Goal: Task Accomplishment & Management: Manage account settings

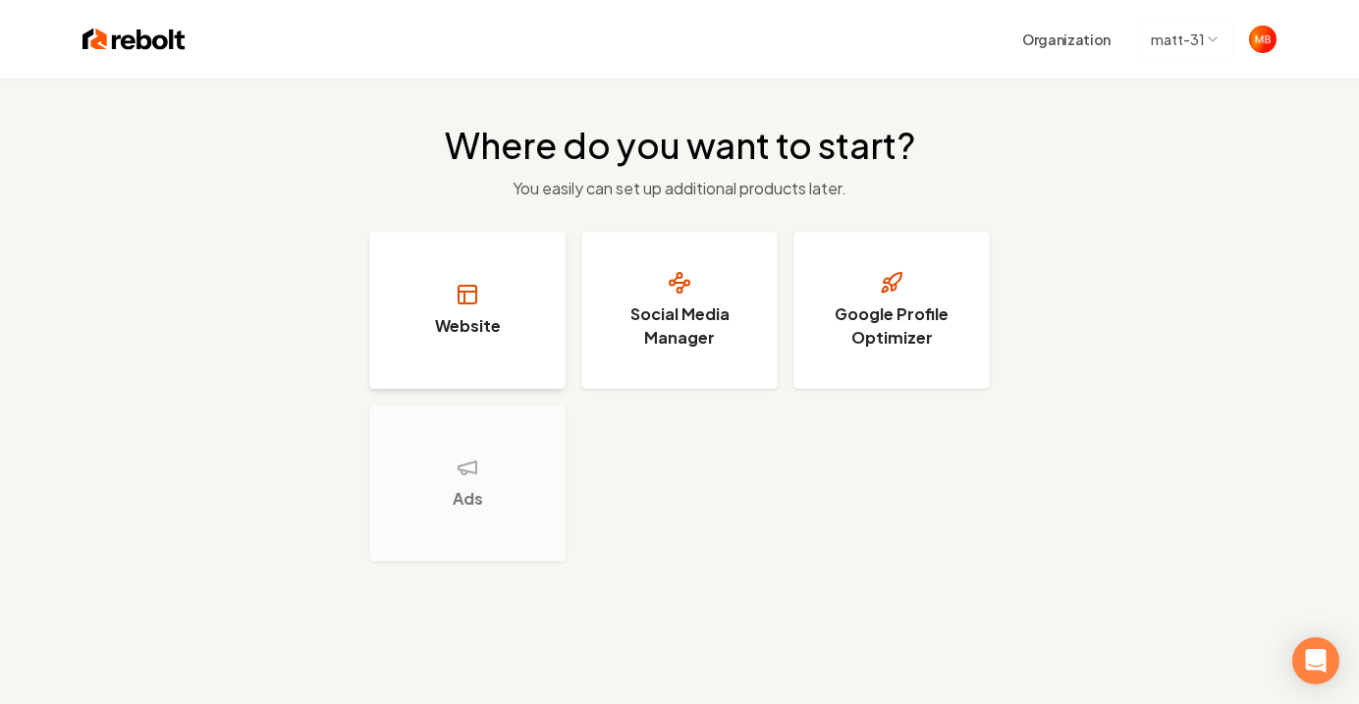
click at [486, 348] on button "Website" at bounding box center [467, 310] width 196 height 157
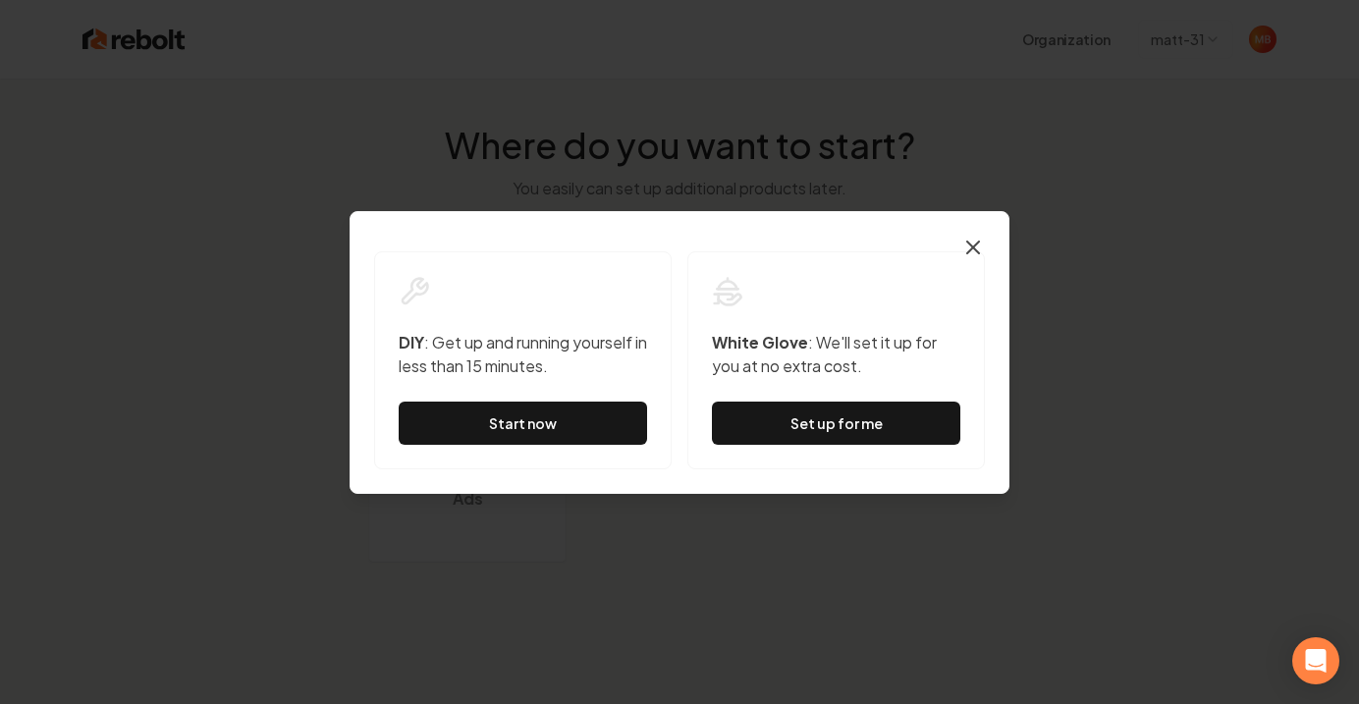
click at [968, 244] on icon "button" at bounding box center [973, 248] width 24 height 24
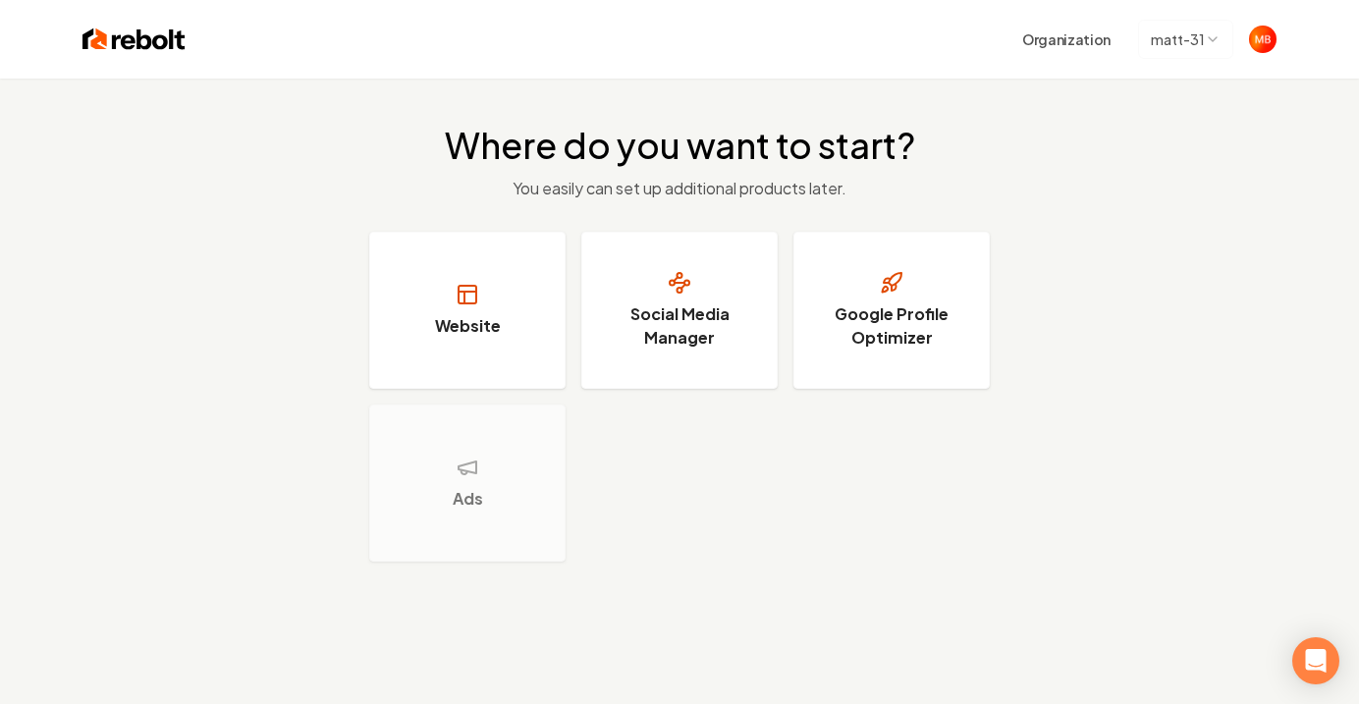
click at [146, 33] on img at bounding box center [133, 39] width 103 height 27
click at [1266, 29] on span "Open user button" at bounding box center [1262, 39] width 27 height 27
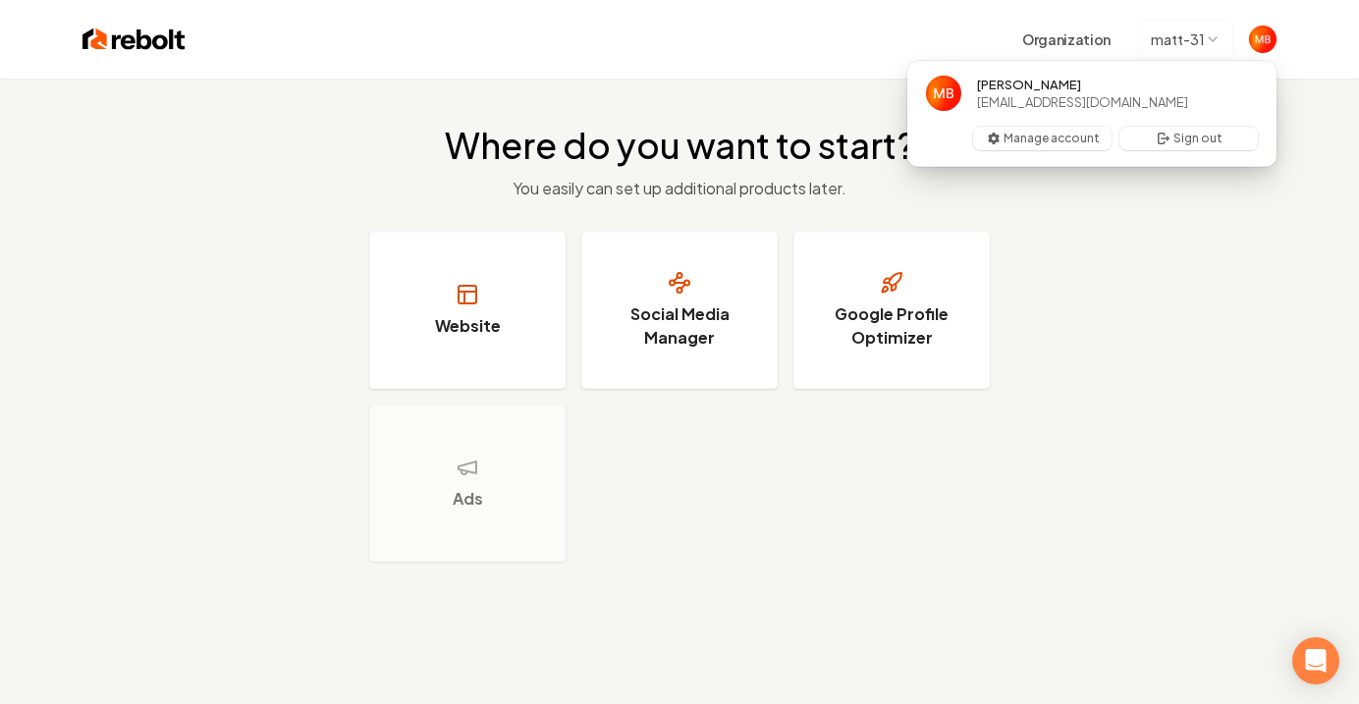
click at [1064, 100] on span "[EMAIL_ADDRESS][DOMAIN_NAME]" at bounding box center [1082, 102] width 211 height 18
click at [1086, 135] on button "Manage account" at bounding box center [1042, 139] width 138 height 24
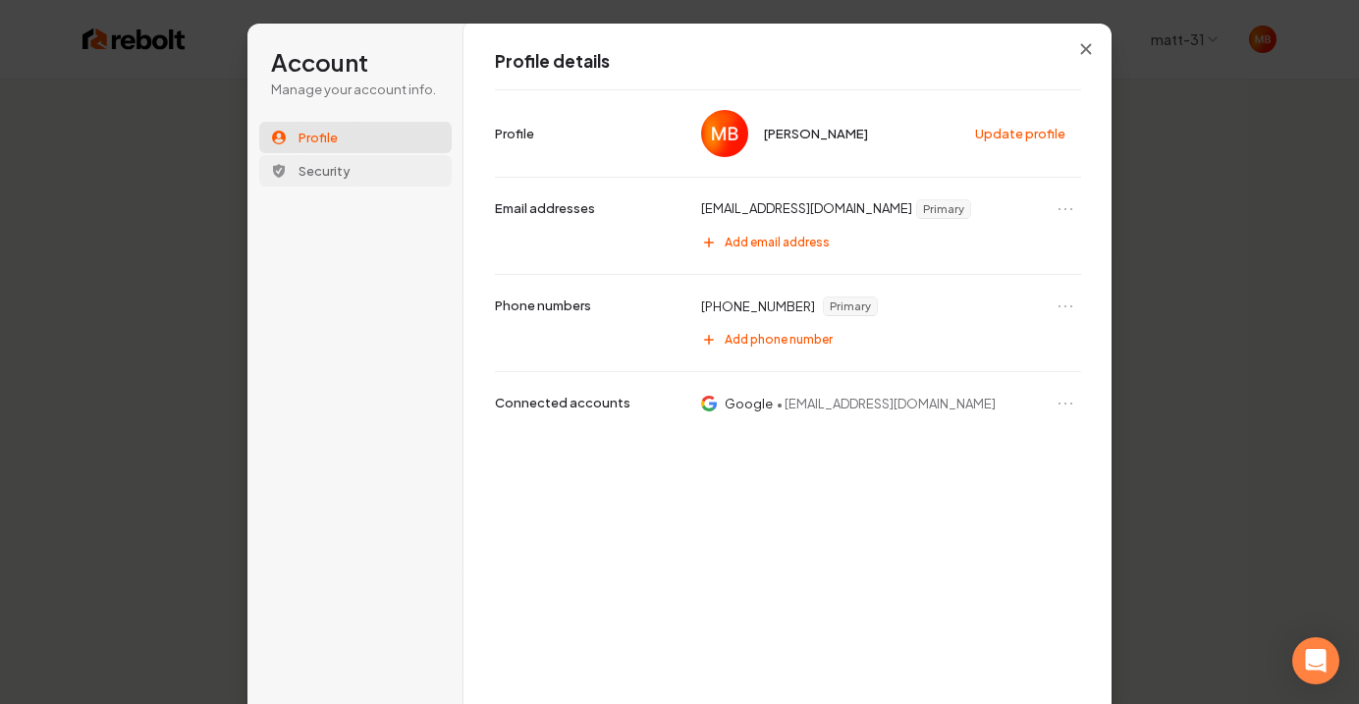
click at [371, 163] on button "Security" at bounding box center [355, 170] width 192 height 31
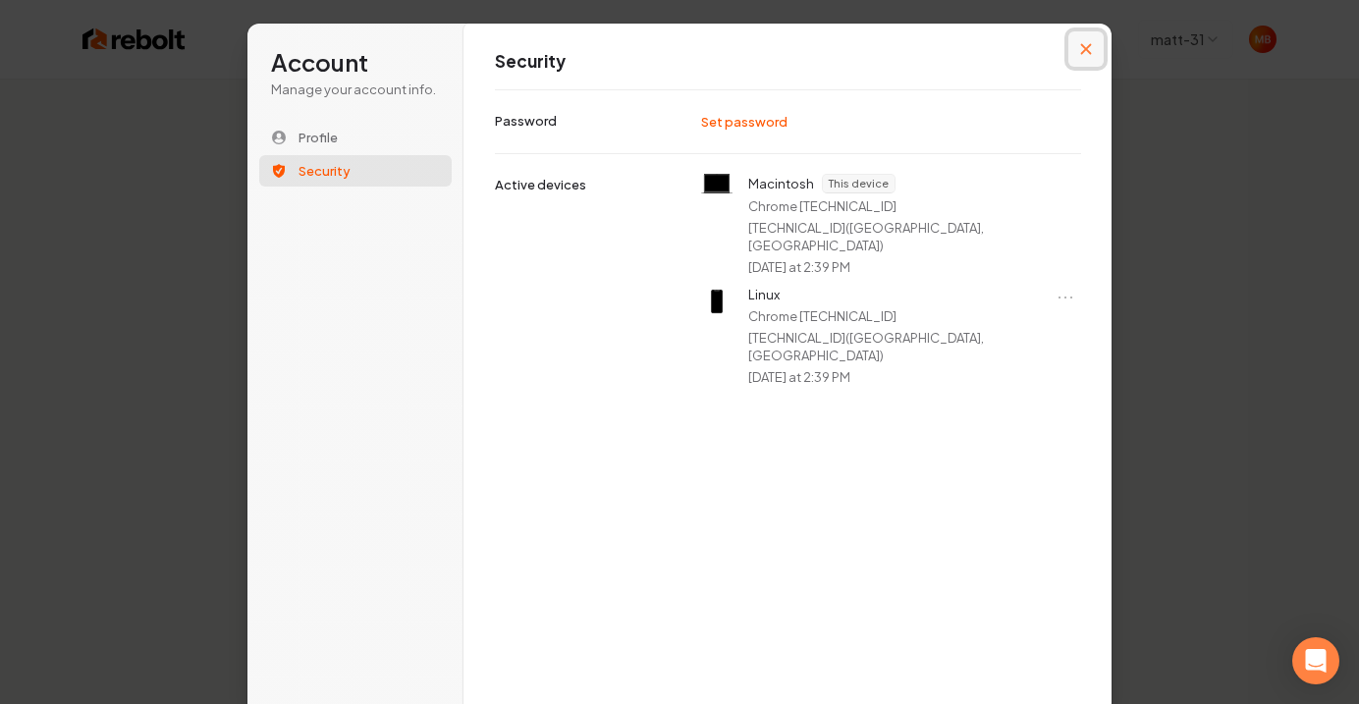
click at [1084, 54] on icon "Close modal" at bounding box center [1086, 49] width 12 height 12
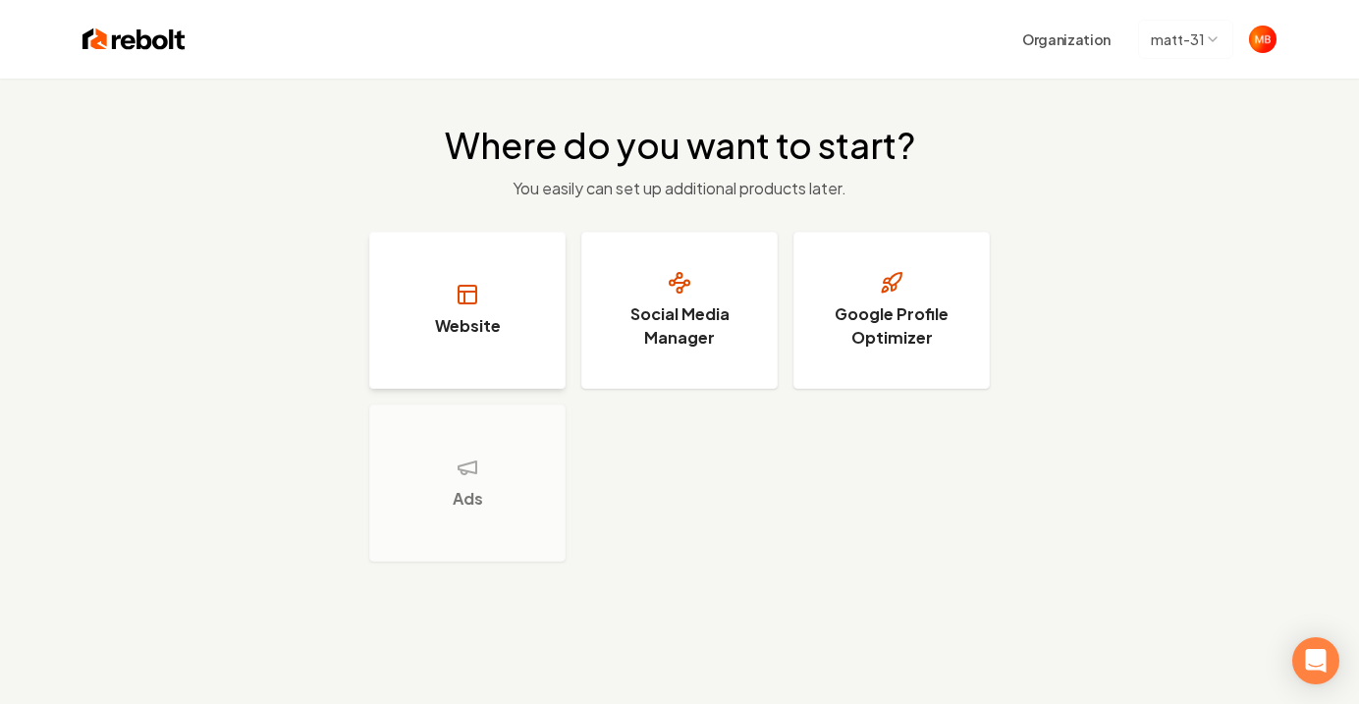
click at [518, 300] on button "Website" at bounding box center [467, 310] width 196 height 157
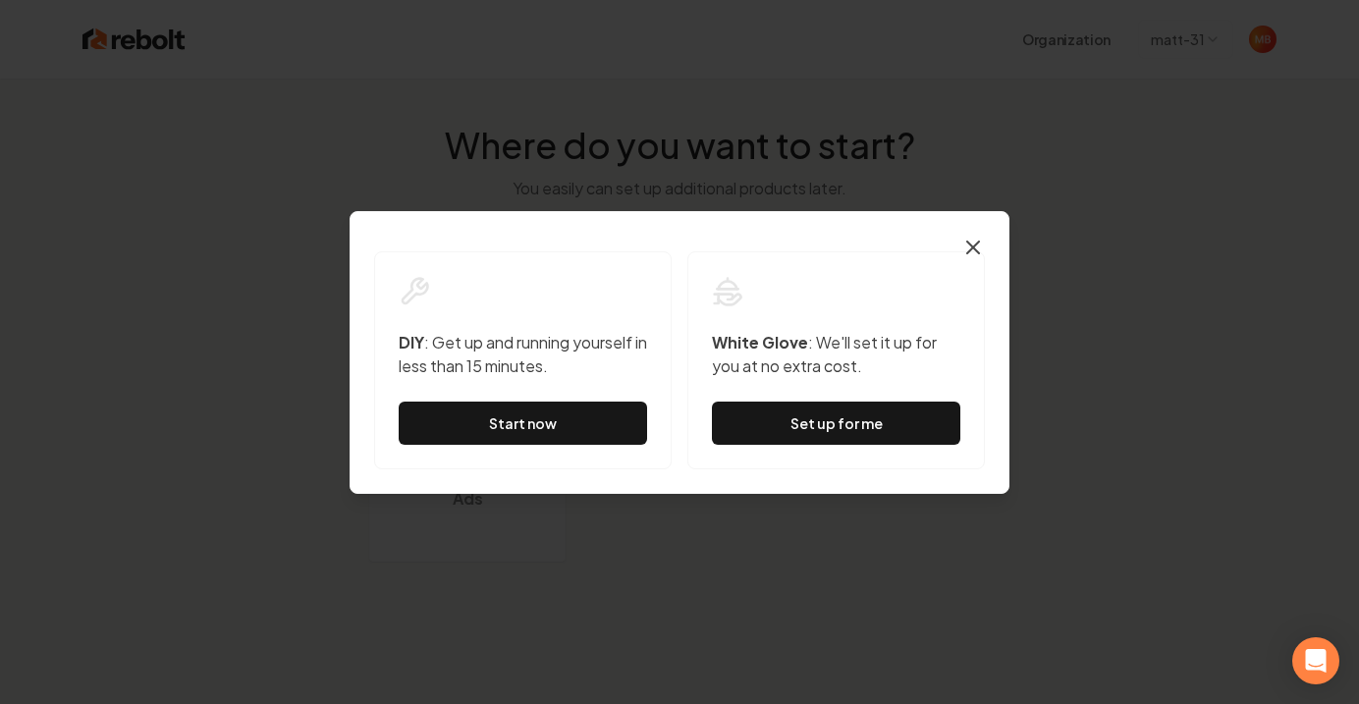
click at [979, 238] on icon "button" at bounding box center [973, 248] width 24 height 24
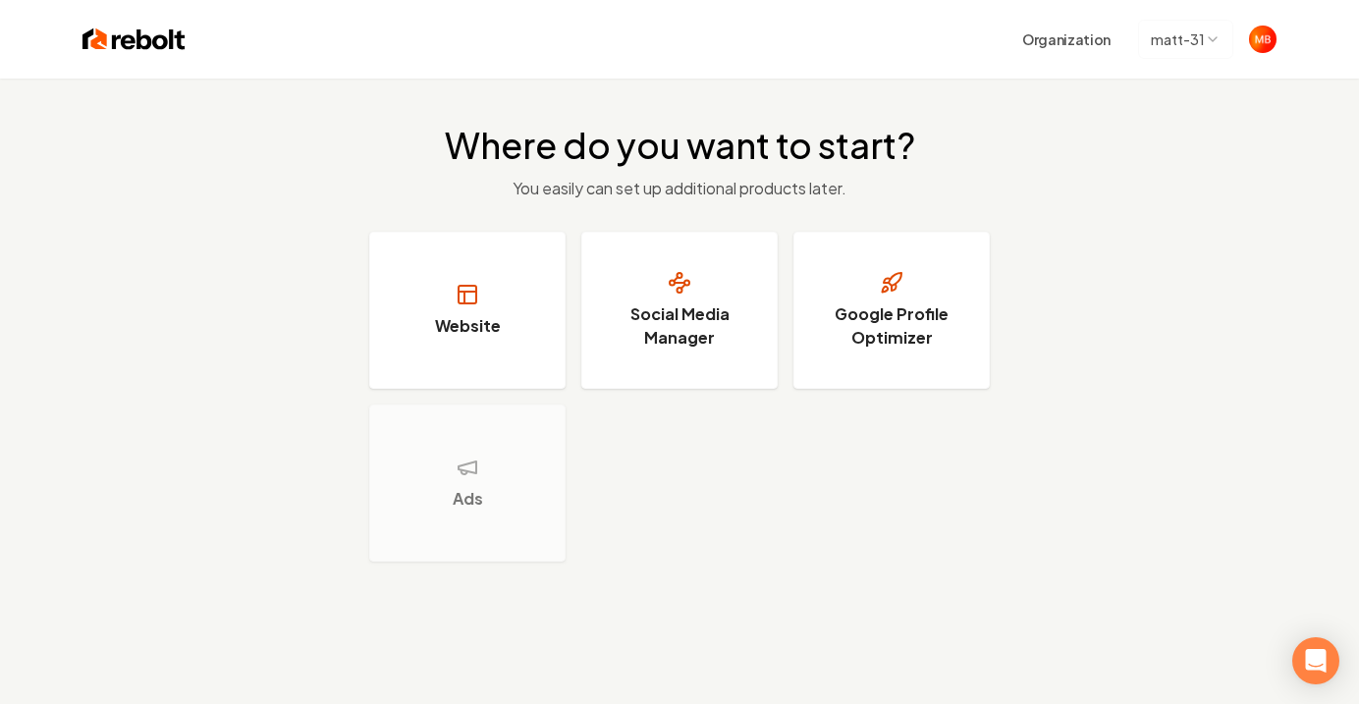
click at [101, 33] on img at bounding box center [133, 39] width 103 height 27
click at [779, 214] on div "Where do you want to start? You easily can set up additional products later. We…" at bounding box center [679, 344] width 1359 height 530
click at [771, 194] on p "You easily can set up additional products later." at bounding box center [680, 189] width 470 height 24
click at [812, 189] on p "You easily can set up additional products later." at bounding box center [680, 189] width 470 height 24
click at [655, 188] on p "You easily can set up additional products later." at bounding box center [680, 189] width 470 height 24
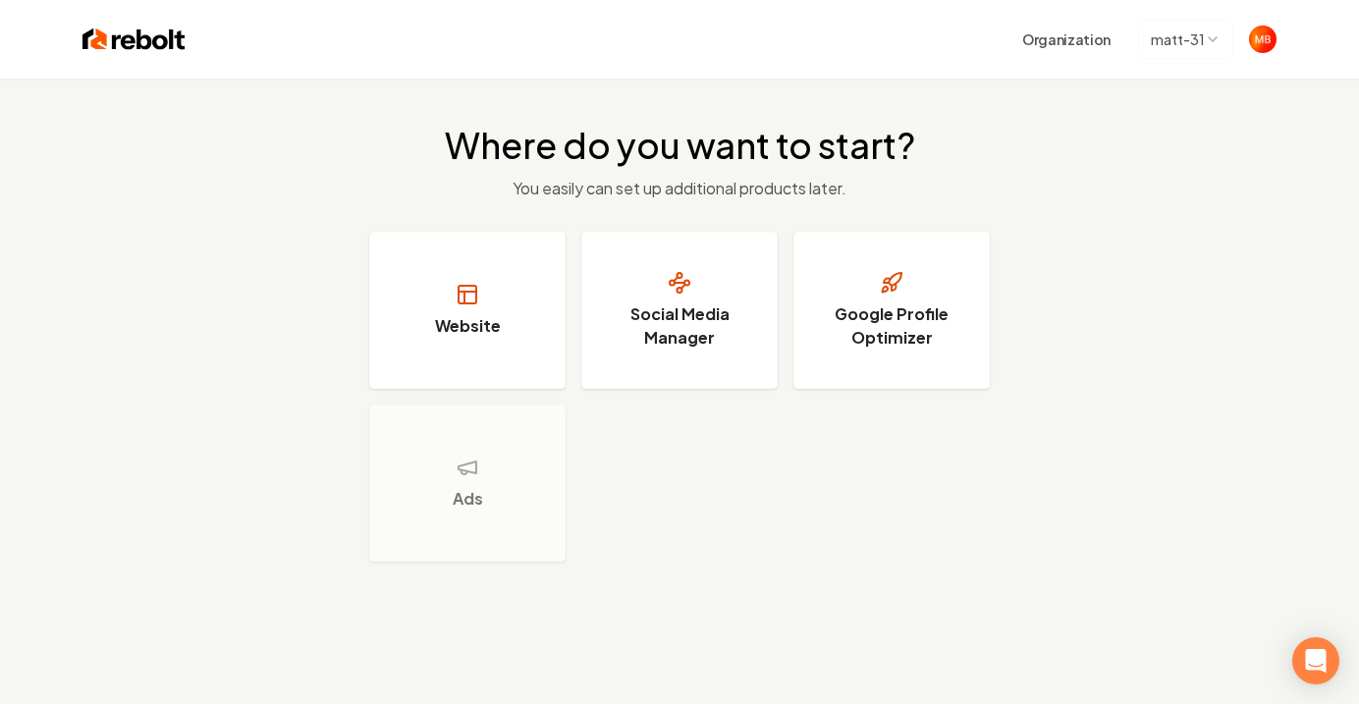
click at [667, 159] on h2 "Where do you want to start?" at bounding box center [680, 145] width 470 height 39
click at [530, 299] on button "Website" at bounding box center [467, 310] width 196 height 157
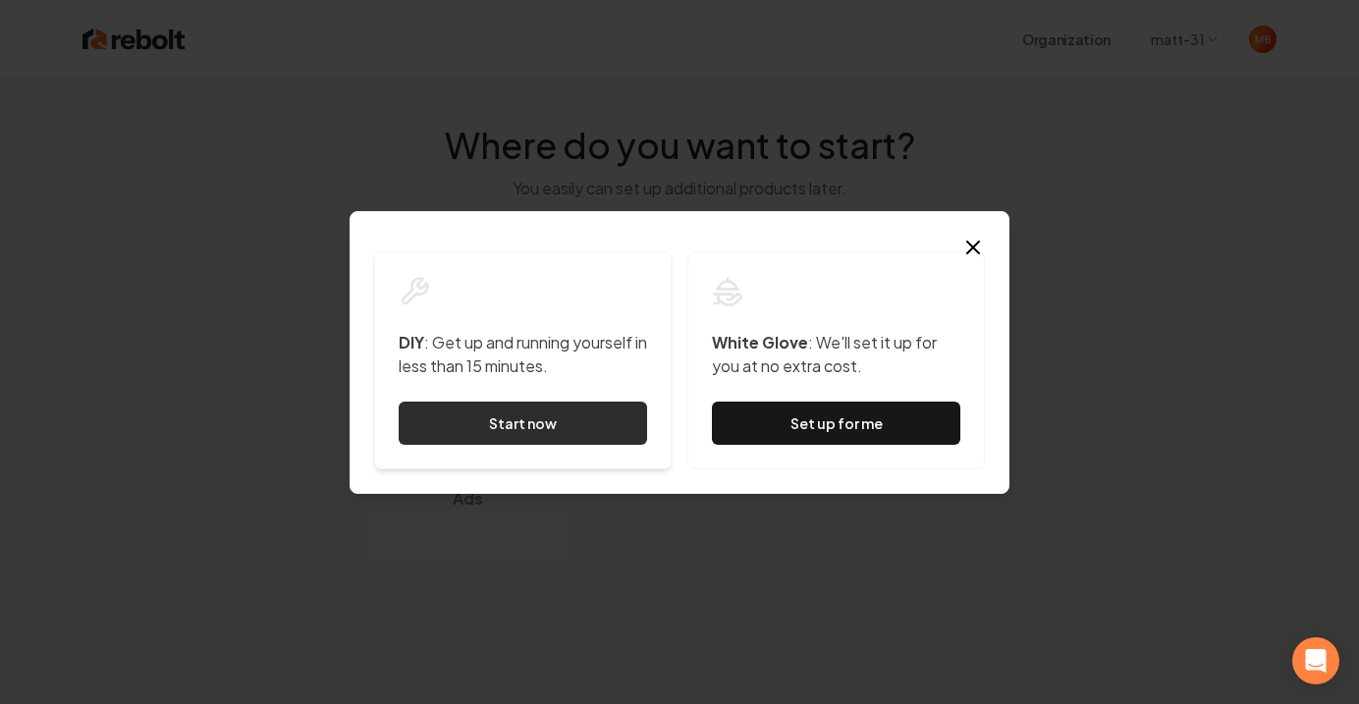
click at [600, 423] on link "Start now" at bounding box center [523, 423] width 248 height 43
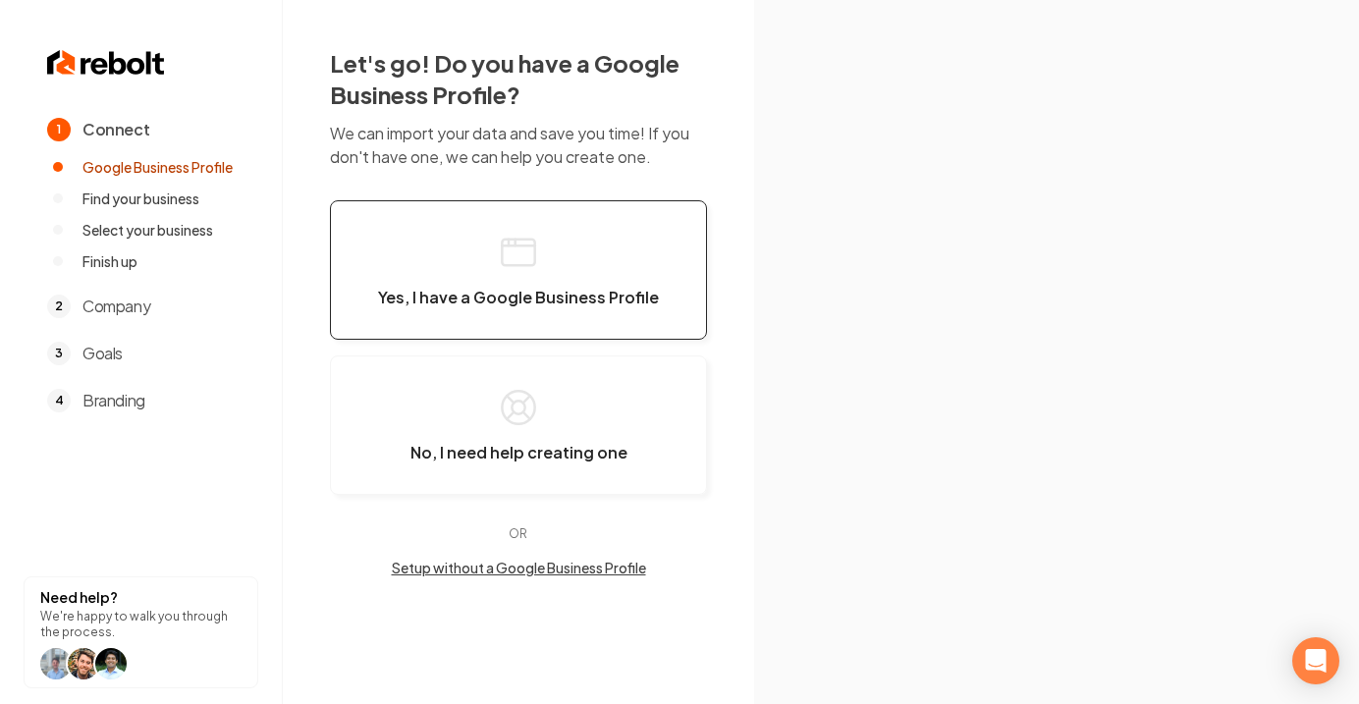
click at [567, 308] on button "Yes, I have a Google Business Profile" at bounding box center [518, 269] width 377 height 139
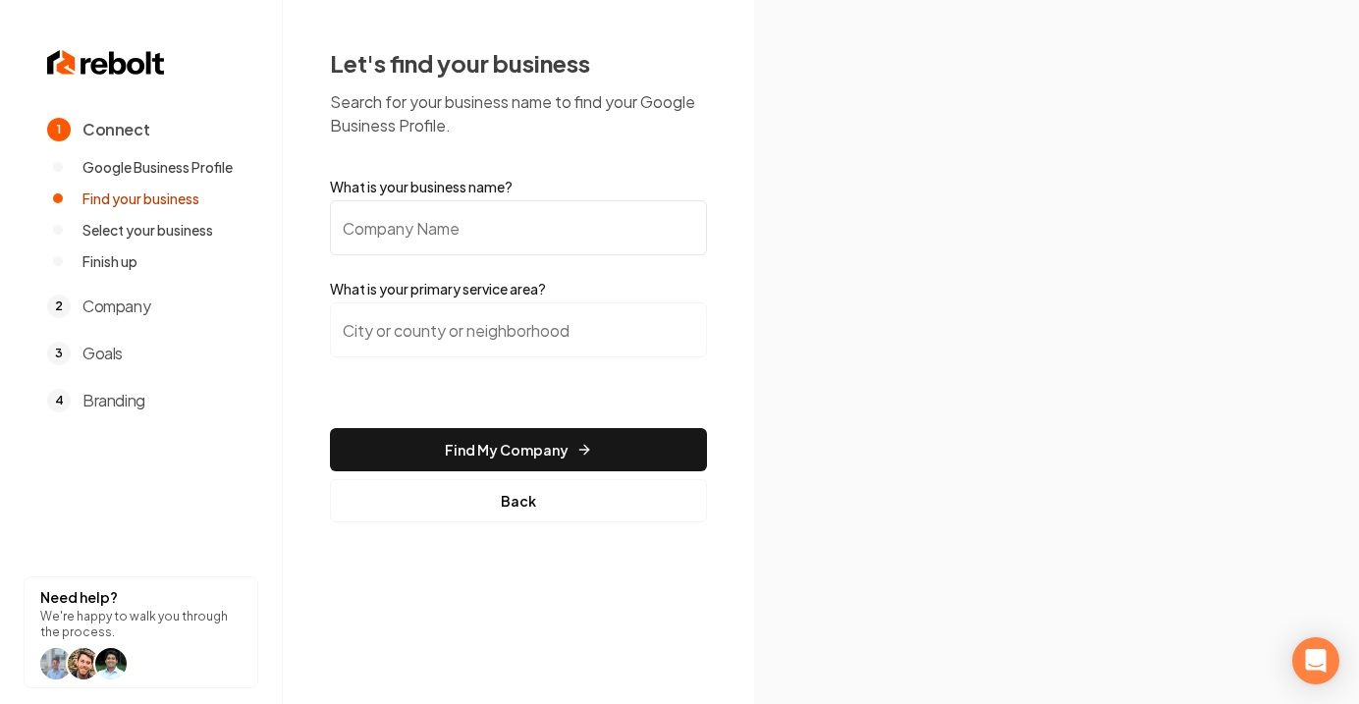
click at [546, 204] on input "What is your business name?" at bounding box center [518, 227] width 377 height 55
type input "sage Landscapes"
click at [475, 326] on input "search" at bounding box center [518, 329] width 377 height 55
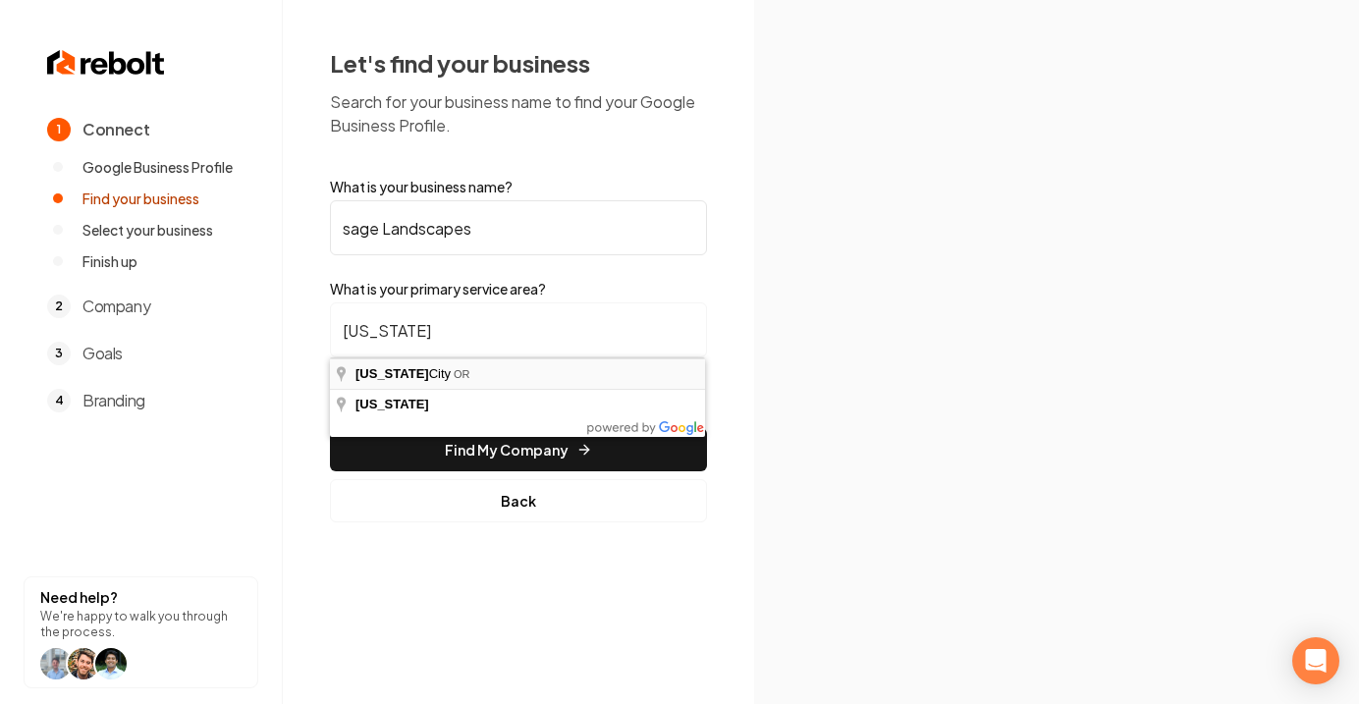
type input "[US_STATE][GEOGRAPHIC_DATA], [GEOGRAPHIC_DATA]"
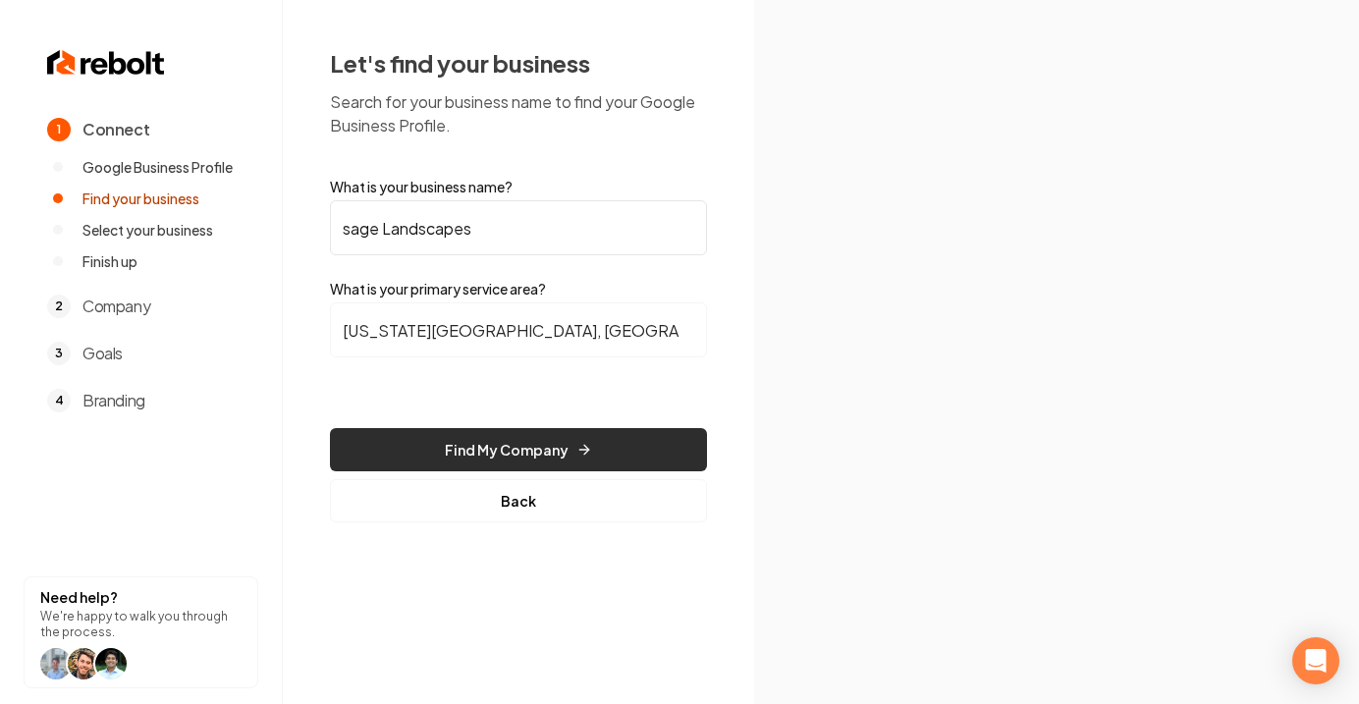
click at [469, 445] on button "Find My Company" at bounding box center [518, 449] width 377 height 43
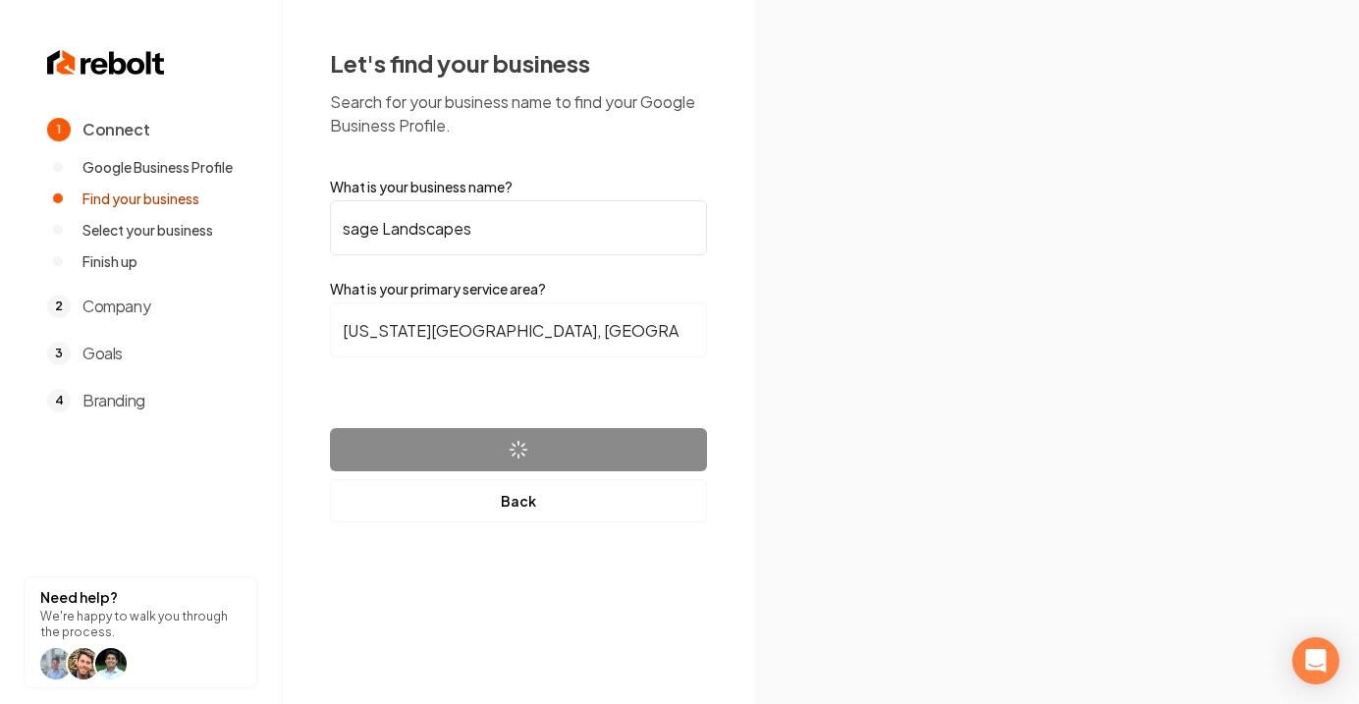
click at [120, 403] on span "Branding" at bounding box center [113, 401] width 63 height 24
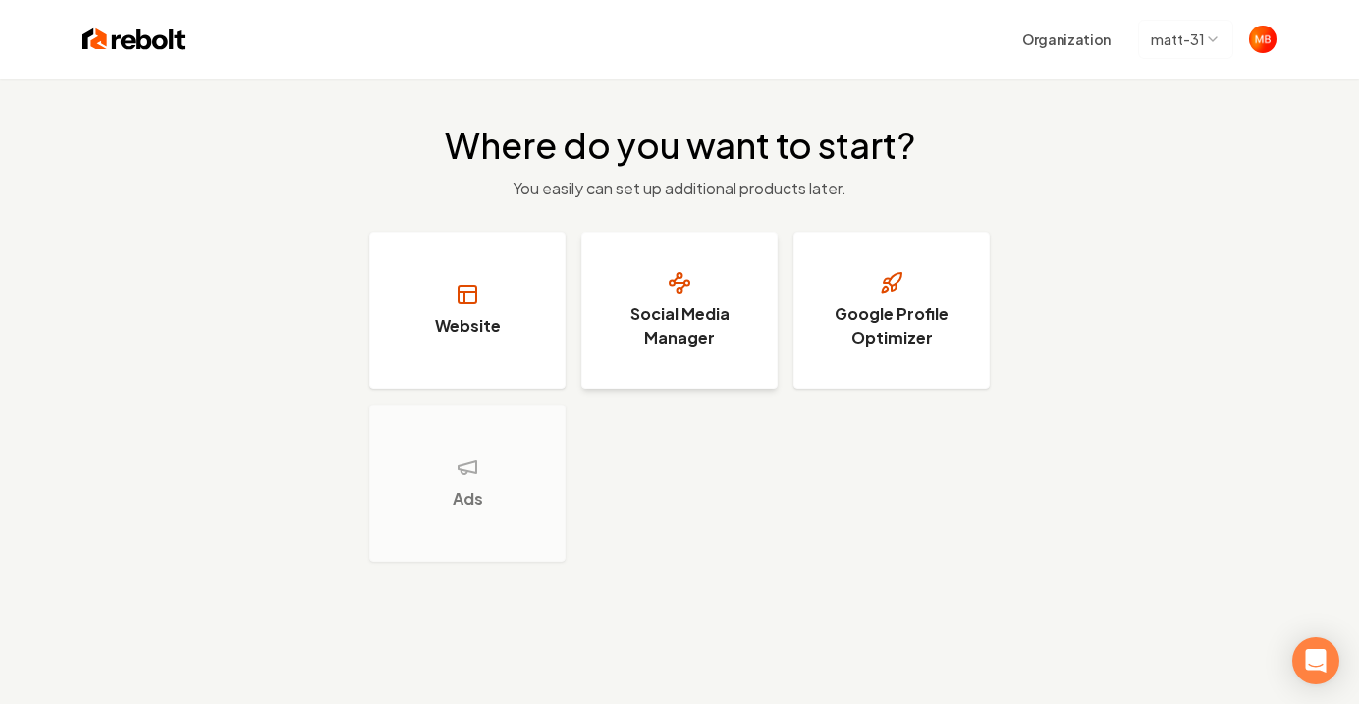
click at [651, 244] on button "Social Media Manager" at bounding box center [679, 310] width 196 height 157
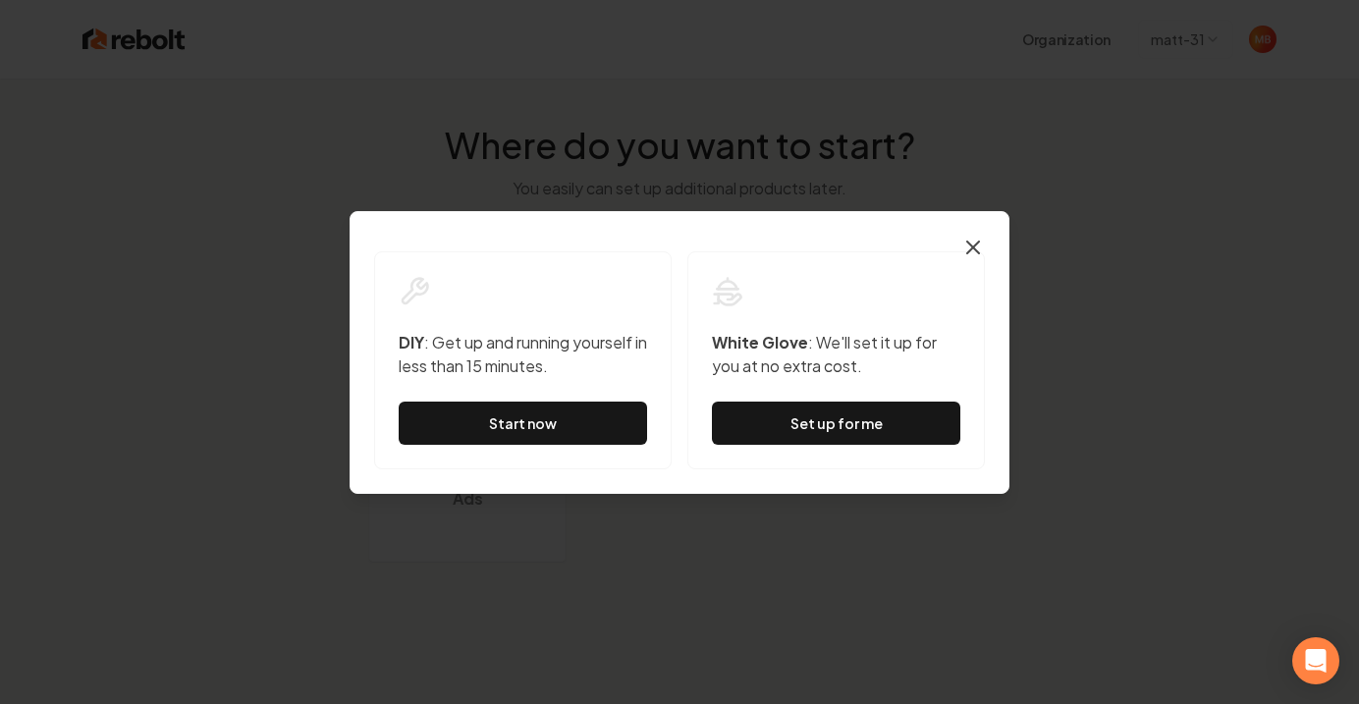
click at [971, 248] on icon "button" at bounding box center [973, 248] width 12 height 12
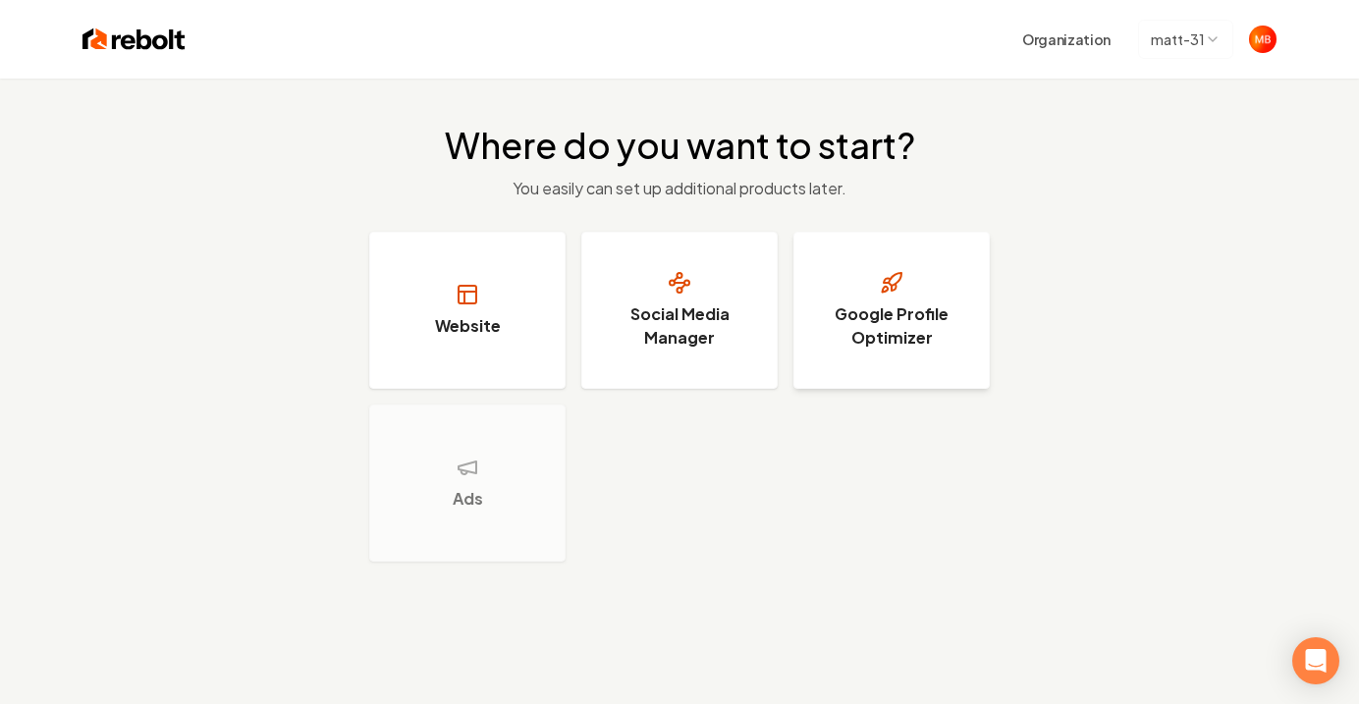
click at [899, 337] on h3 "Google Profile Optimizer" at bounding box center [891, 325] width 147 height 47
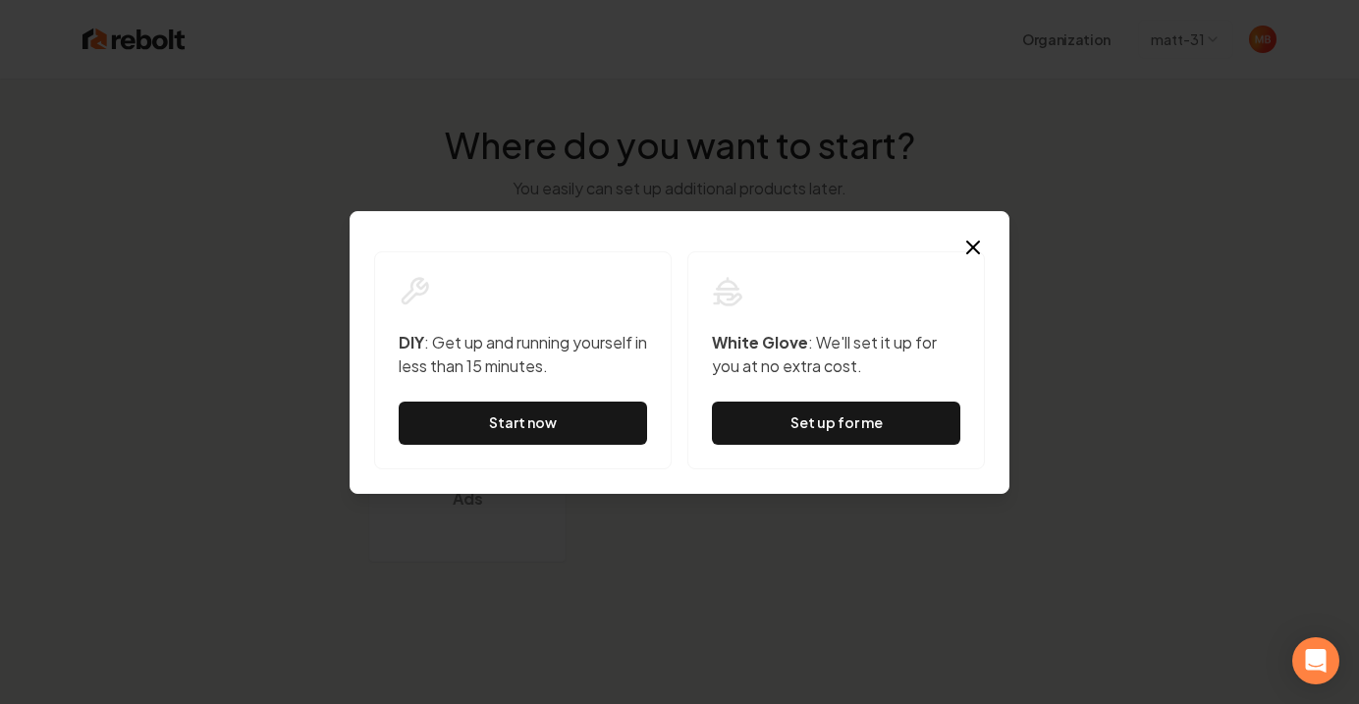
click at [982, 227] on div "Dialog DIY : Get up and running yourself in less than 15 minutes. Start now Whi…" at bounding box center [680, 352] width 660 height 283
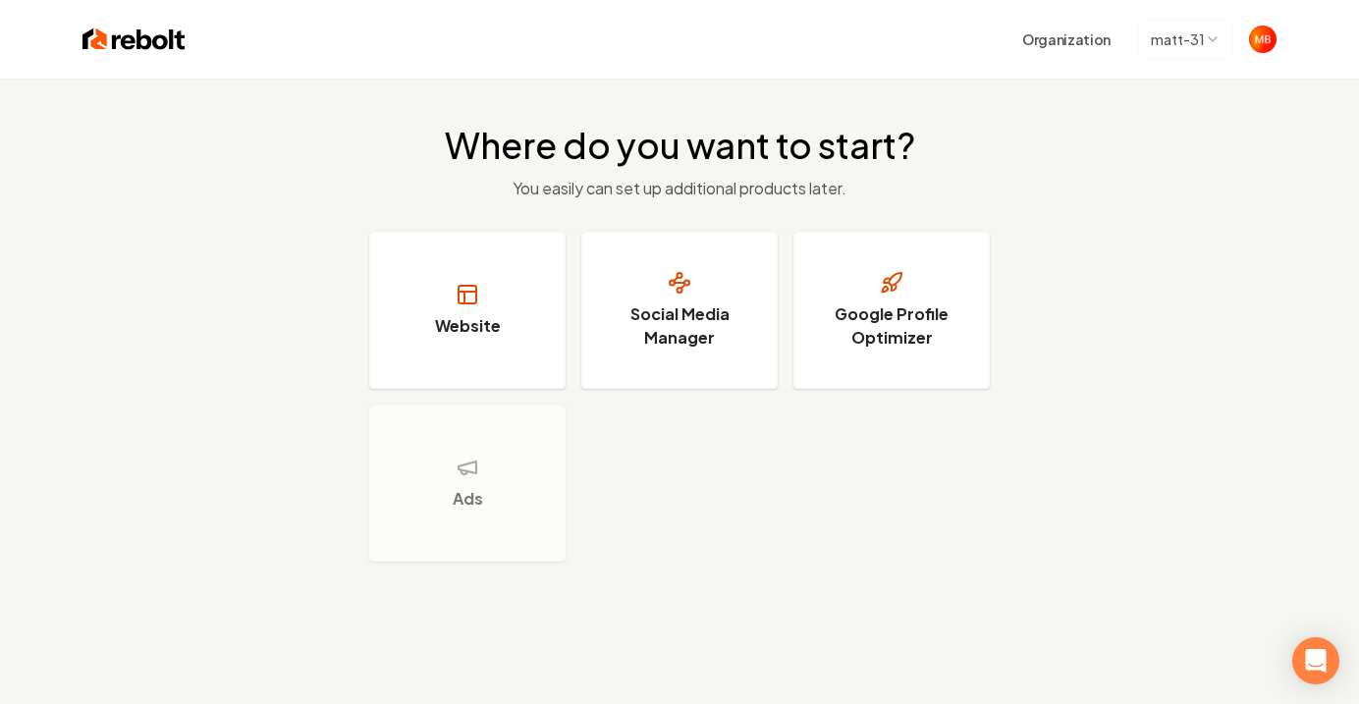
click at [1166, 41] on html "Organization [PERSON_NAME]-31 Where do you want to start? You easily can set up…" at bounding box center [679, 352] width 1359 height 704
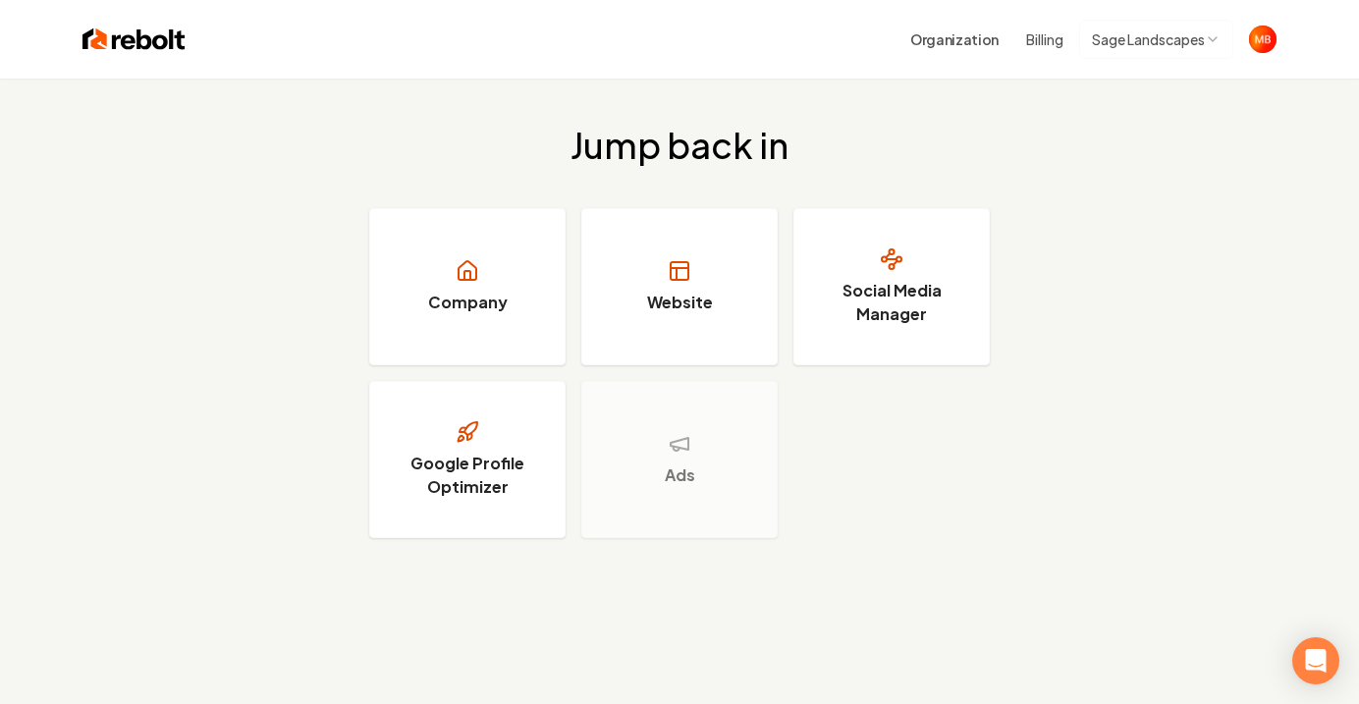
click at [1017, 46] on div "Organization Billing Sage Landscapes" at bounding box center [1065, 39] width 335 height 39
click at [1035, 43] on button "Billing" at bounding box center [1044, 39] width 37 height 20
